Goal: Task Accomplishment & Management: Complete application form

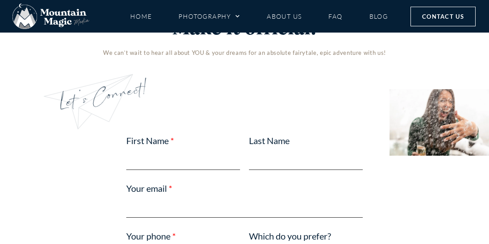
scroll to position [535, 0]
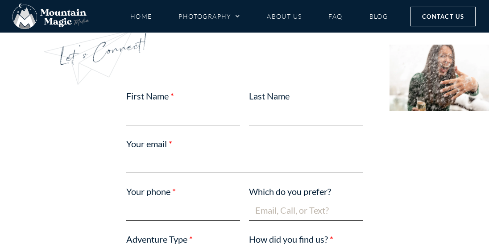
click at [171, 149] on label "Your email" at bounding box center [149, 144] width 46 height 15
click at [171, 152] on input "Your email" at bounding box center [244, 162] width 236 height 21
drag, startPoint x: 166, startPoint y: 119, endPoint x: 174, endPoint y: 128, distance: 12.3
click at [166, 119] on input "First Name" at bounding box center [183, 114] width 114 height 21
type input "Amber"
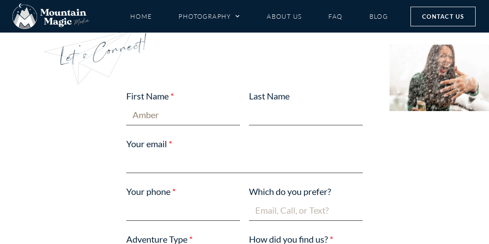
type input "[PERSON_NAME]"
type input "[EMAIL_ADDRESS][DOMAIN_NAME]"
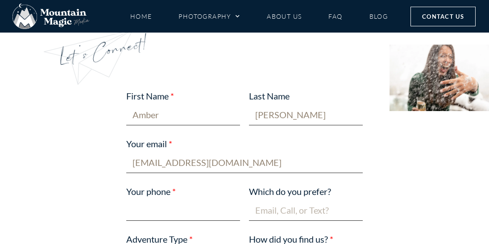
type input "5592372955"
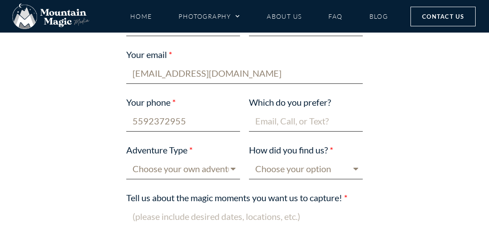
scroll to position [669, 0]
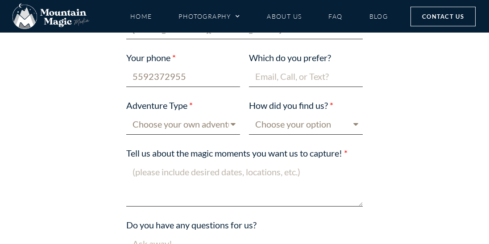
click at [218, 201] on textarea "Tell us about the magic moments you want us to capture!" at bounding box center [244, 184] width 236 height 45
paste textarea "Hello, I’m [PERSON_NAME]! I’m all about positivity and mindfulness, and I’d lov…"
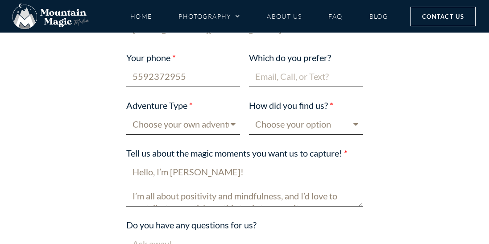
scroll to position [272, 0]
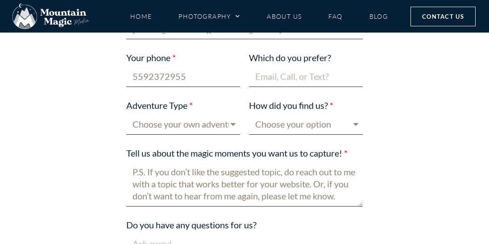
type textarea "Hello, I’m [PERSON_NAME]! I’m all about positivity and mindfulness, and I’d lov…"
click at [299, 123] on select "Choose your option Blog post Crested Butte Gunnison Wedding Guide Event Faceboo…" at bounding box center [306, 124] width 114 height 21
click at [249, 114] on select "Choose your option Blog post Crested Butte Gunnison Wedding Guide Event Faceboo…" at bounding box center [306, 124] width 114 height 21
click at [289, 129] on select "Choose your option Blog post Crested Butte Gunnison Wedding Guide Event Faceboo…" at bounding box center [306, 124] width 114 height 21
select select "Facebook"
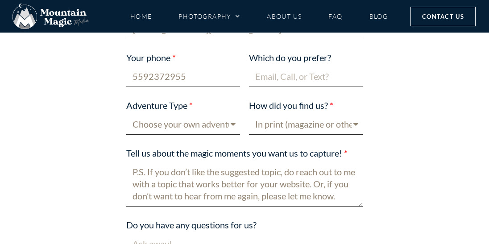
click at [249, 114] on select "Choose your option Blog post Crested Butte Gunnison Wedding Guide Event Faceboo…" at bounding box center [306, 124] width 114 height 21
click at [273, 74] on input "Which do you prefer?" at bounding box center [306, 76] width 114 height 21
click at [323, 79] on input "Which do you prefer?" at bounding box center [306, 76] width 114 height 21
paste input "[EMAIL_ADDRESS][DOMAIN_NAME]"
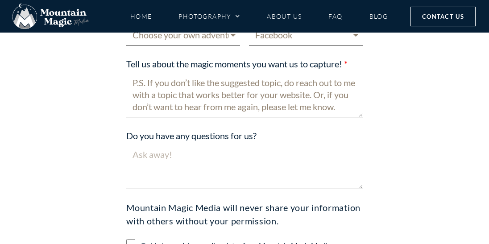
type input "[EMAIL_ADDRESS][DOMAIN_NAME]"
click at [156, 170] on textarea "Do you have any questions for us?" at bounding box center [244, 166] width 236 height 45
click at [195, 104] on textarea "Hello, I’m [PERSON_NAME]! I’m all about positivity and mindfulness, and I’d lov…" at bounding box center [244, 94] width 236 height 45
click at [205, 164] on textarea "Do you have any questions for us?" at bounding box center [244, 166] width 236 height 45
paste textarea "Hello, I’m [PERSON_NAME]! I’m all about positivity and mindfulness, and I’d lov…"
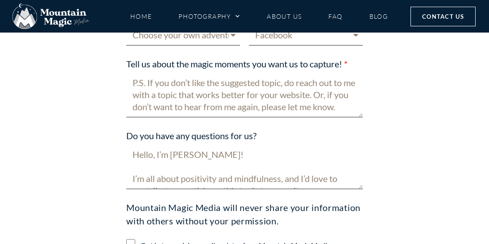
scroll to position [272, 0]
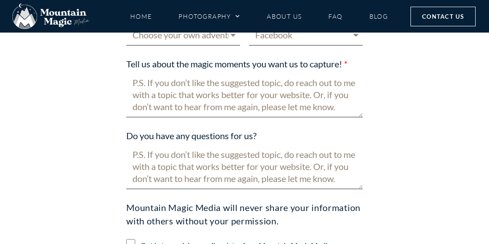
type textarea "Hello, I’m [PERSON_NAME]! I’m all about positivity and mindfulness, and I’d lov…"
click at [208, 95] on textarea "Hello, I’m [PERSON_NAME]! I’m all about positivity and mindfulness, and I’d lov…" at bounding box center [244, 94] width 236 height 45
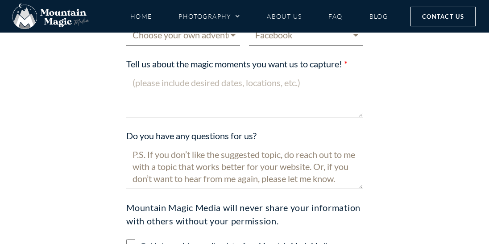
scroll to position [0, 0]
click at [256, 99] on textarea "Tell us about the magic moments you want us to capture!" at bounding box center [244, 94] width 236 height 45
paste textarea "Do you accept guest content submissions?"
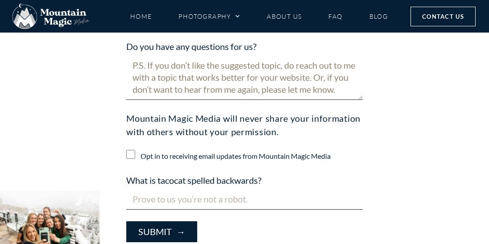
type textarea "Do you accept guest content submissions?"
click at [149, 197] on input "What is tacocat spelled backwards?" at bounding box center [244, 199] width 236 height 21
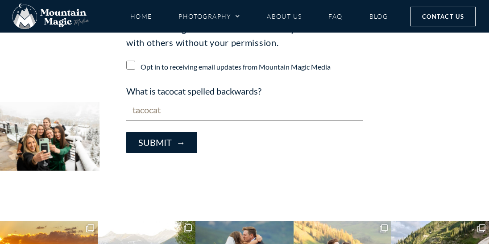
type input "tacocat"
click at [160, 142] on button "Submit →" at bounding box center [161, 142] width 71 height 21
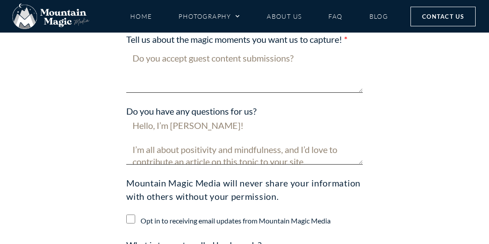
scroll to position [649, 0]
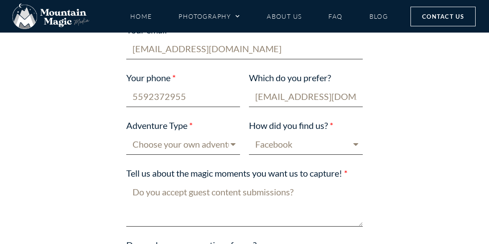
click at [170, 146] on select "Choose your own adventure! Proposal Engagement Elopement Wedding Boudoir Family…" at bounding box center [183, 144] width 114 height 21
select select "Other"
click at [126, 134] on select "Choose your own adventure! Proposal Engagement Elopement Wedding Boudoir Family…" at bounding box center [183, 144] width 114 height 21
click at [307, 150] on select "Choose your option Blog post Crested Butte Gunnison Wedding Guide Event Faceboo…" at bounding box center [306, 144] width 114 height 21
select select "Google"
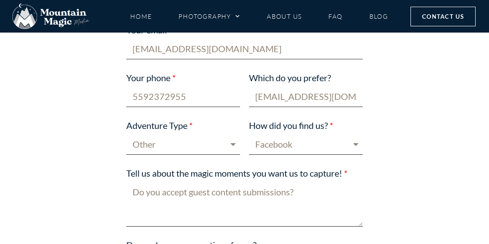
click at [249, 134] on select "Choose your option Blog post Crested Butte Gunnison Wedding Guide Event Faceboo…" at bounding box center [306, 144] width 114 height 21
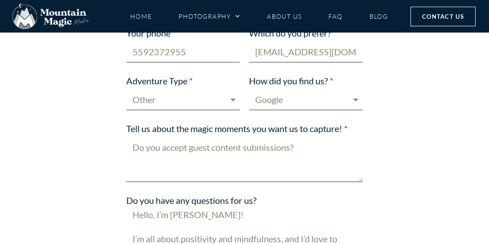
click at [169, 160] on textarea "Do you accept guest content submissions?" at bounding box center [244, 159] width 236 height 45
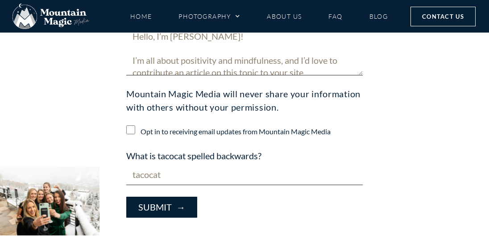
scroll to position [783, 0]
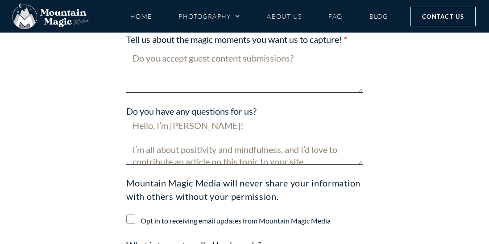
click at [312, 154] on textarea "Hello, I’m [PERSON_NAME]! I’m all about positivity and mindfulness, and I’d lov…" at bounding box center [244, 142] width 236 height 45
click at [314, 65] on textarea "Do you accept guest content submissions?" at bounding box center [244, 70] width 236 height 45
paste textarea "Hello, I’m [PERSON_NAME]! I’m all about positivity and mindfulness, and I’d lov…"
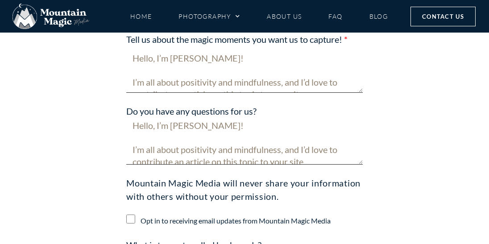
scroll to position [272, 0]
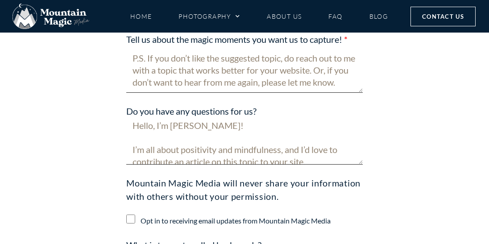
type textarea "Hello, I’m [PERSON_NAME]! I’m all about positivity and mindfulness, and I’d lov…"
drag, startPoint x: 274, startPoint y: 142, endPoint x: 268, endPoint y: 137, distance: 7.9
click at [273, 142] on textarea "Hello, I’m [PERSON_NAME]! I’m all about positivity and mindfulness, and I’d lov…" at bounding box center [244, 142] width 236 height 45
paste textarea "Do you accept guest content submissions?"
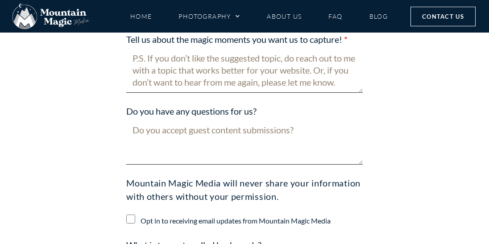
scroll to position [917, 0]
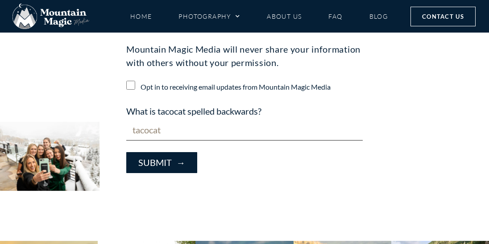
type textarea "Do you accept guest content submissions?"
drag, startPoint x: 155, startPoint y: 165, endPoint x: 217, endPoint y: 167, distance: 62.5
click at [156, 165] on button "Submit →" at bounding box center [161, 162] width 71 height 21
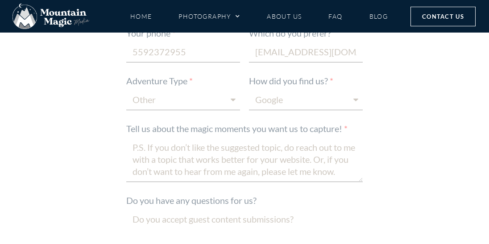
scroll to position [560, 0]
